Goal: Register for event/course

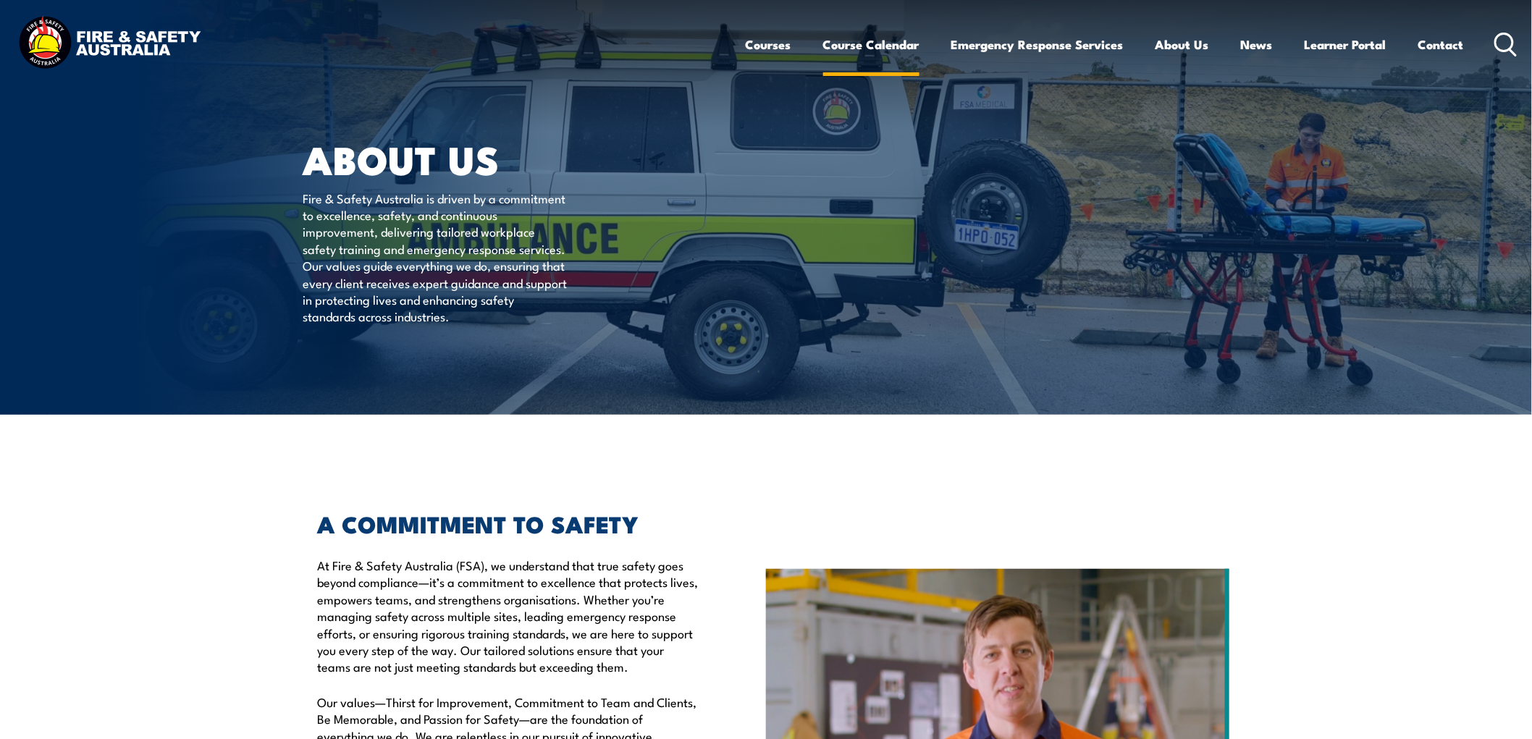
click at [870, 43] on link "Course Calendar" at bounding box center [871, 44] width 96 height 38
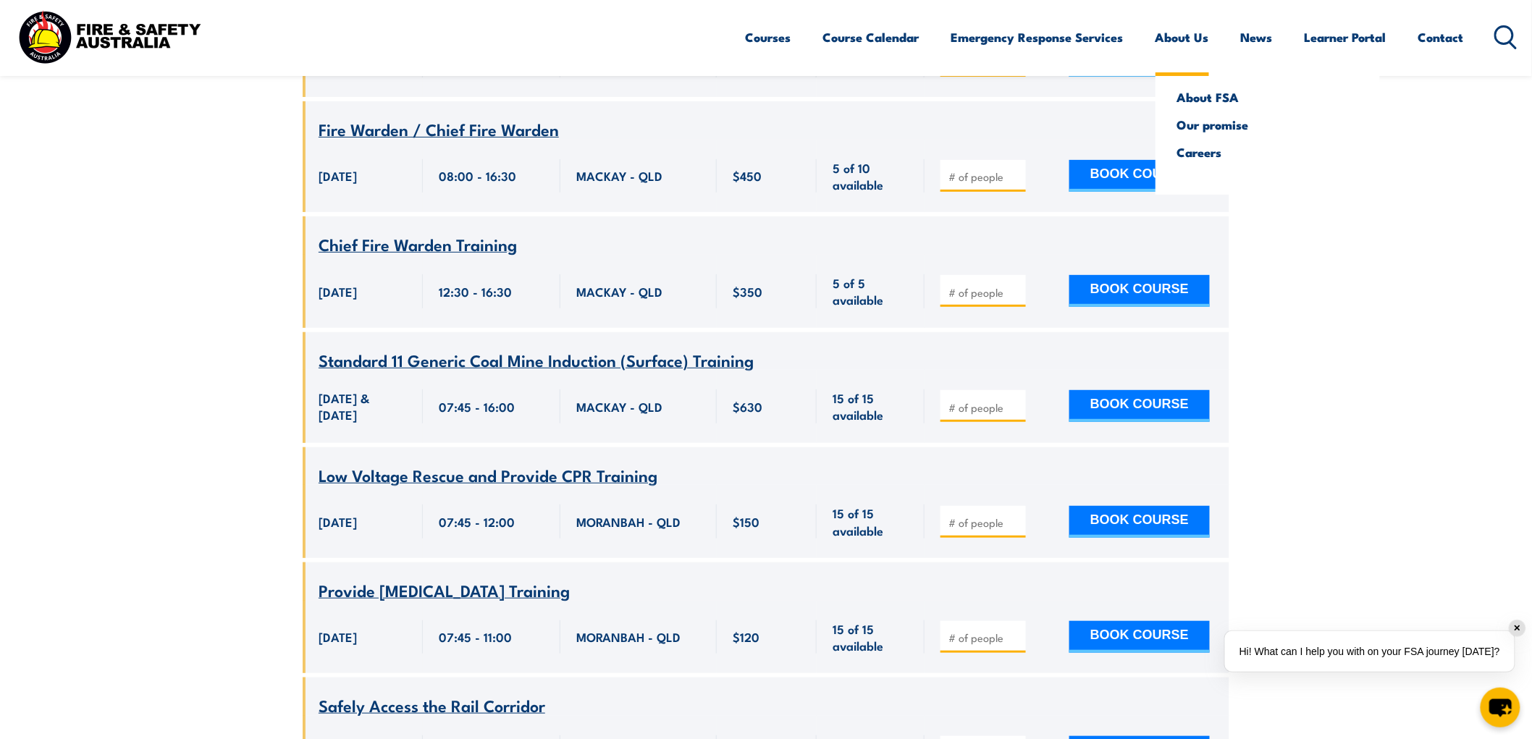
scroll to position [9249, 0]
